Goal: Task Accomplishment & Management: Use online tool/utility

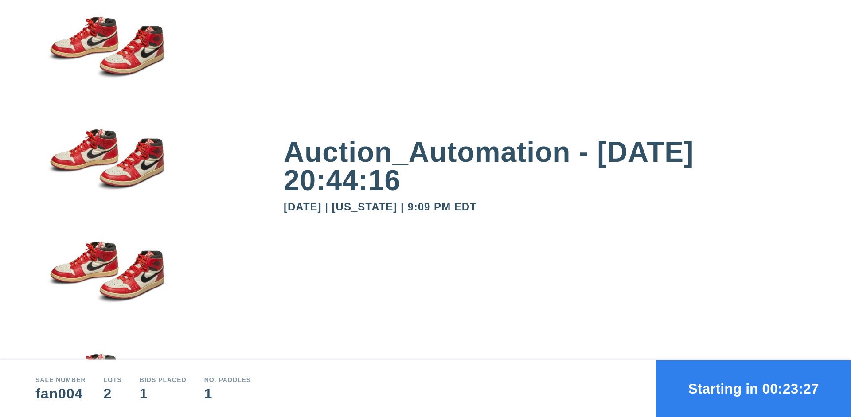
click at [753, 389] on button "Starting in 00:23:27" at bounding box center [753, 388] width 195 height 57
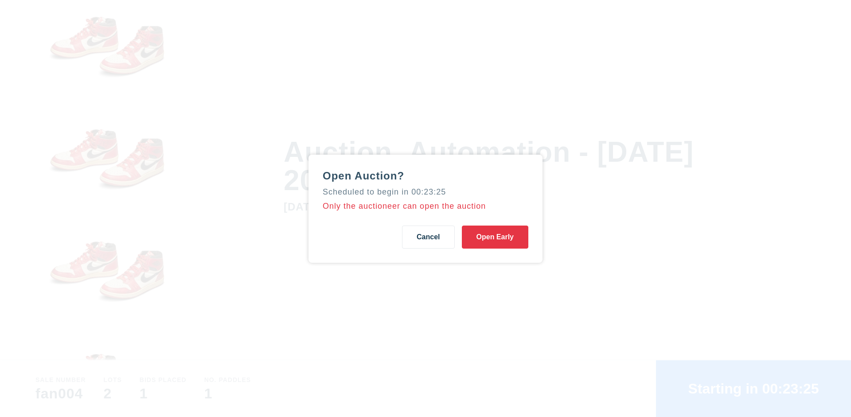
click at [495, 237] on button "Open Early" at bounding box center [495, 237] width 66 height 23
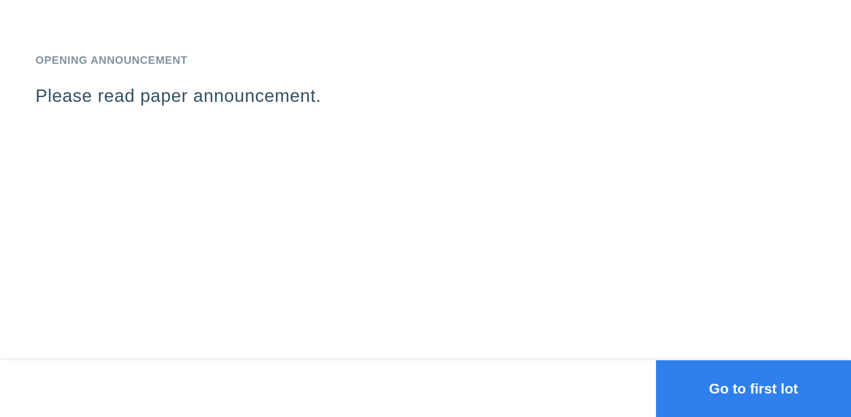
click at [753, 389] on button "Go to first lot" at bounding box center [753, 388] width 195 height 57
